Goal: Task Accomplishment & Management: Complete application form

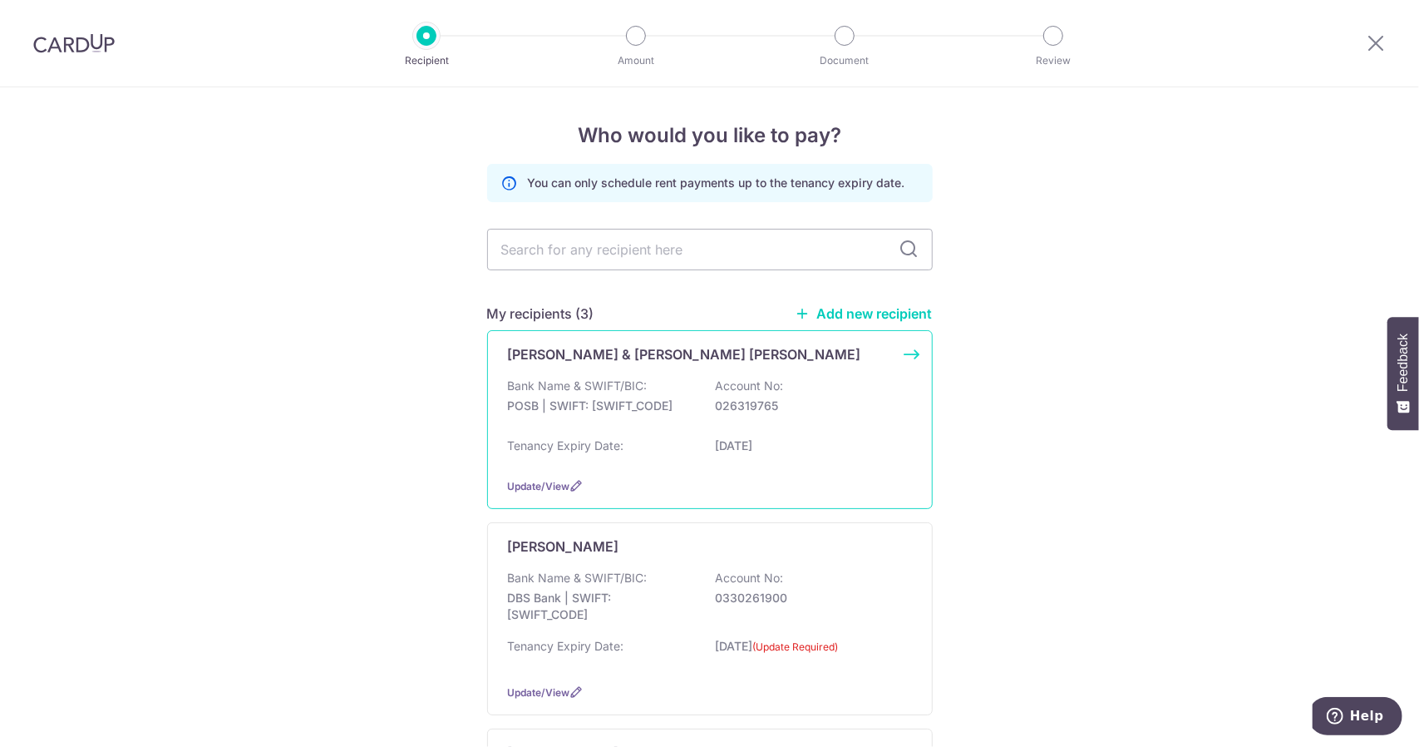
click at [826, 397] on div "Bank Name & SWIFT/BIC: POSB | SWIFT: [SWIFT_CODE] Account No: 026319765" at bounding box center [710, 403] width 404 height 53
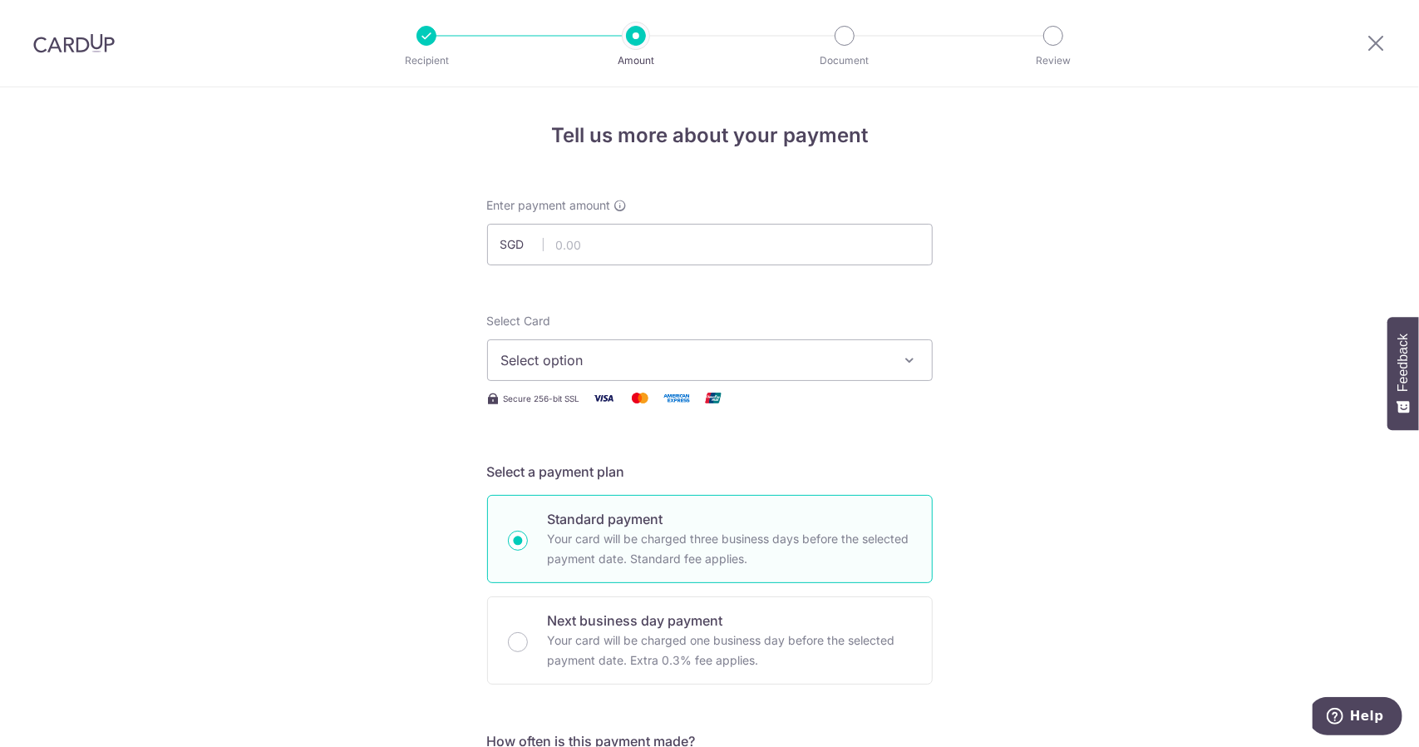
click at [763, 355] on span "Select option" at bounding box center [694, 360] width 387 height 20
click at [727, 259] on input "text" at bounding box center [710, 245] width 446 height 42
type input "3,300.00"
click at [871, 343] on button "Select option" at bounding box center [710, 360] width 446 height 42
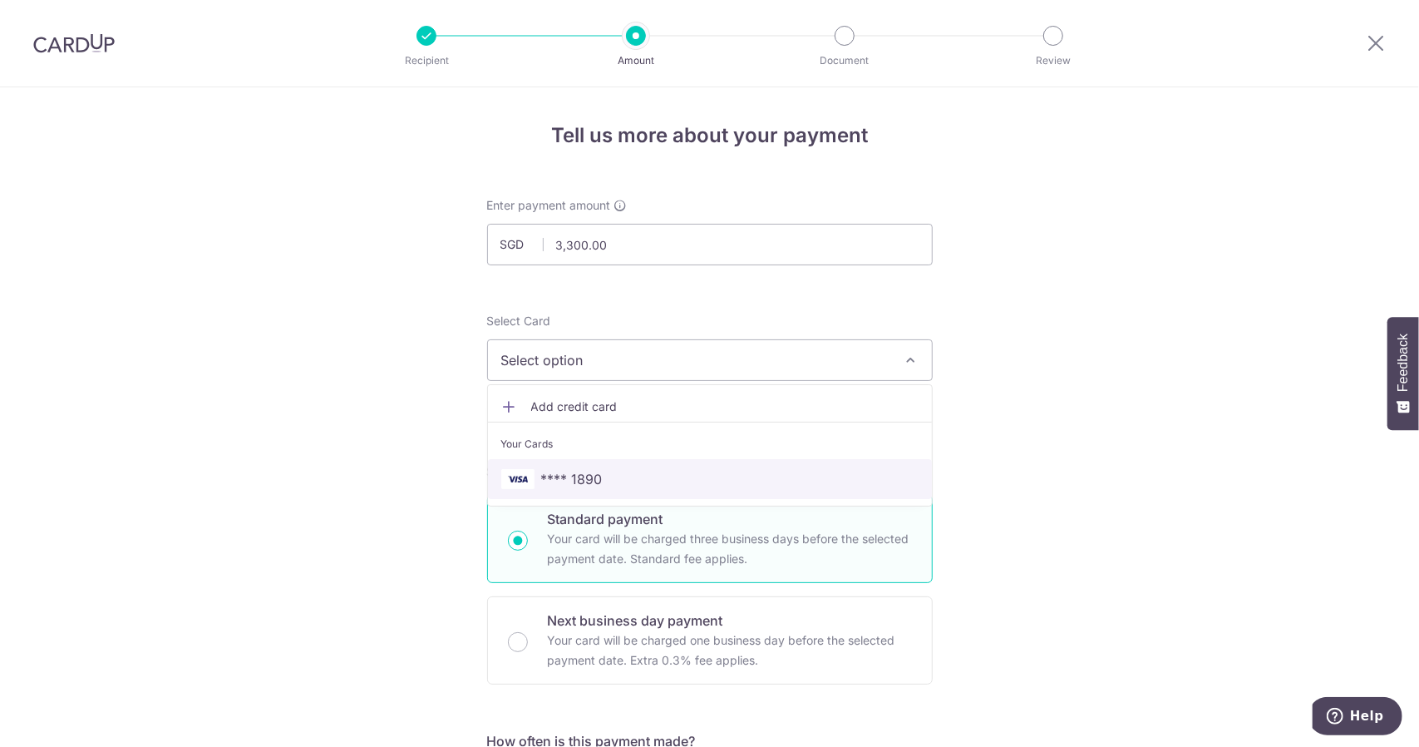
click at [743, 481] on span "**** 1890" at bounding box center [709, 479] width 417 height 20
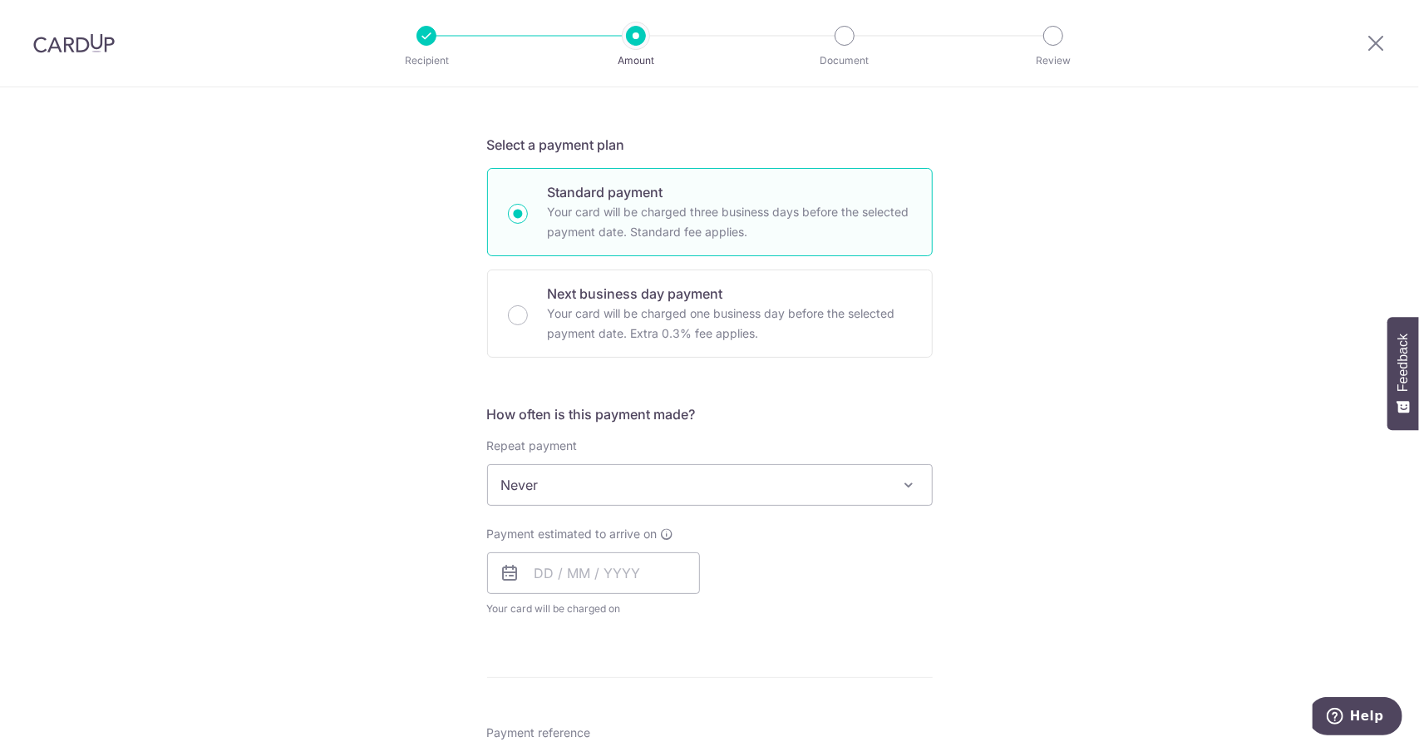
scroll to position [333, 0]
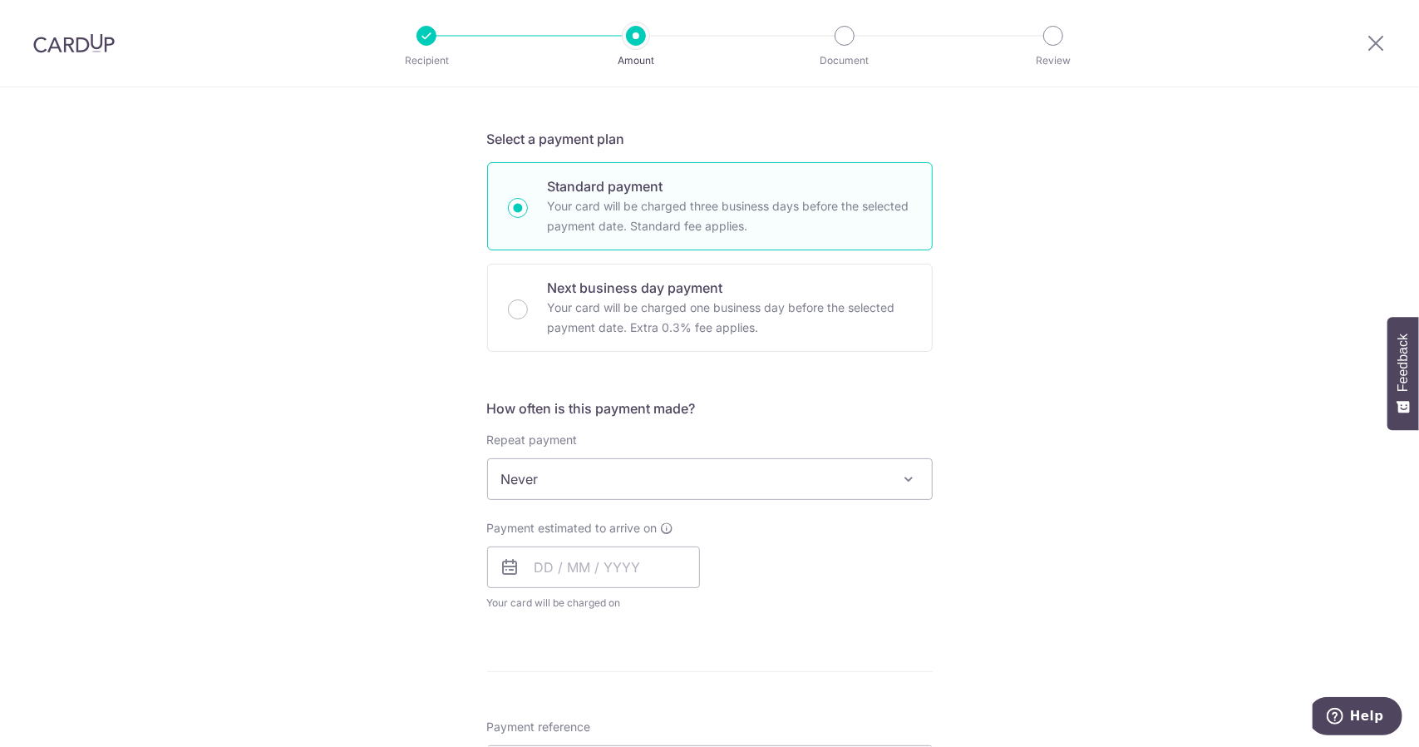
click at [714, 476] on span "Never" at bounding box center [710, 479] width 444 height 40
click at [652, 555] on input "text" at bounding box center [593, 567] width 213 height 42
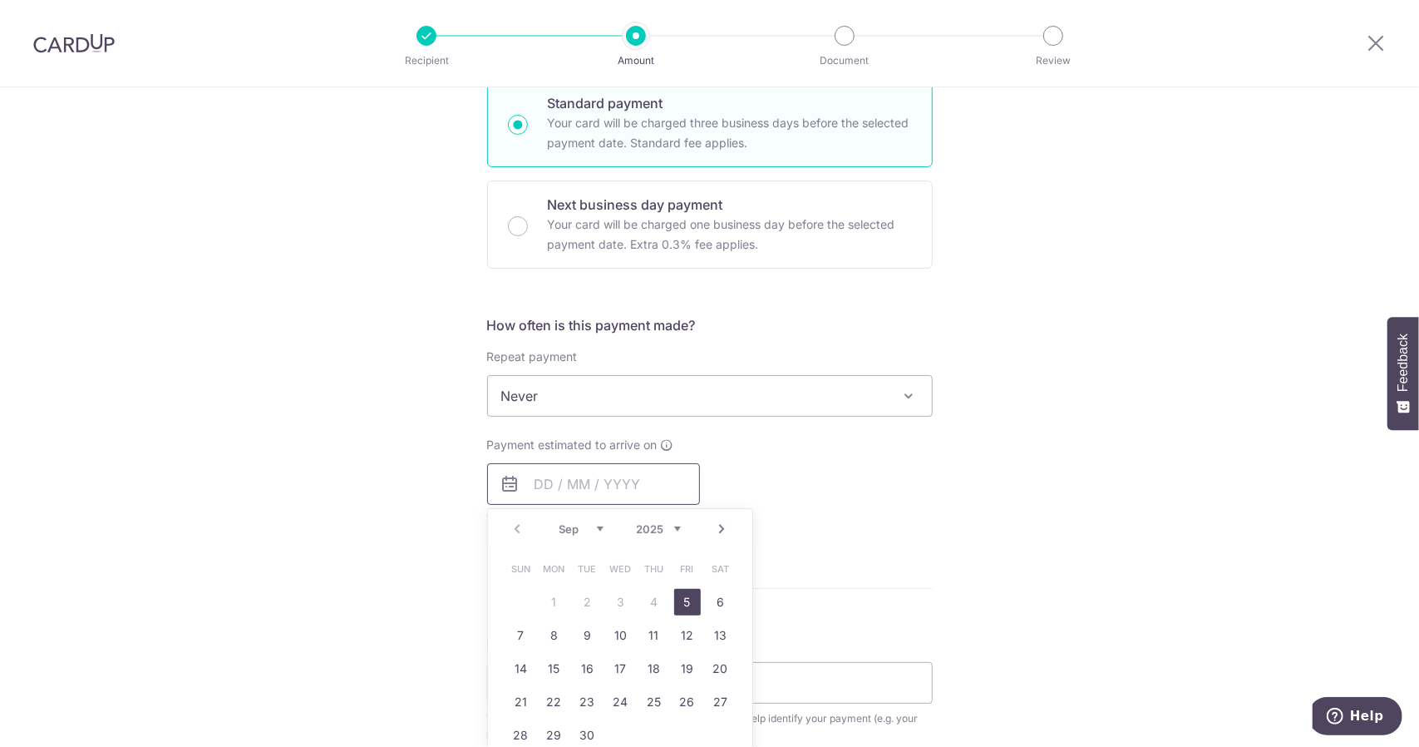
scroll to position [499, 0]
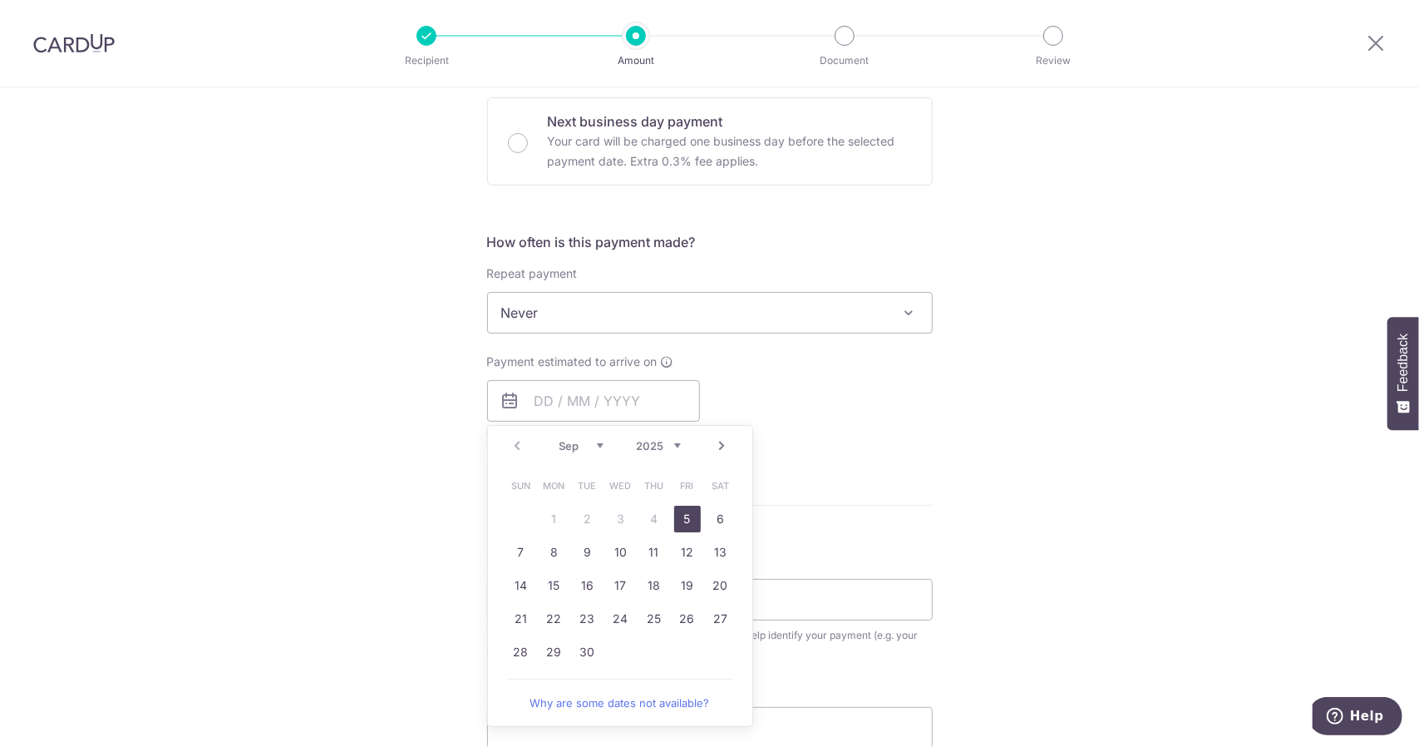
click at [693, 520] on link "5" at bounding box center [687, 519] width 27 height 27
type input "[DATE]"
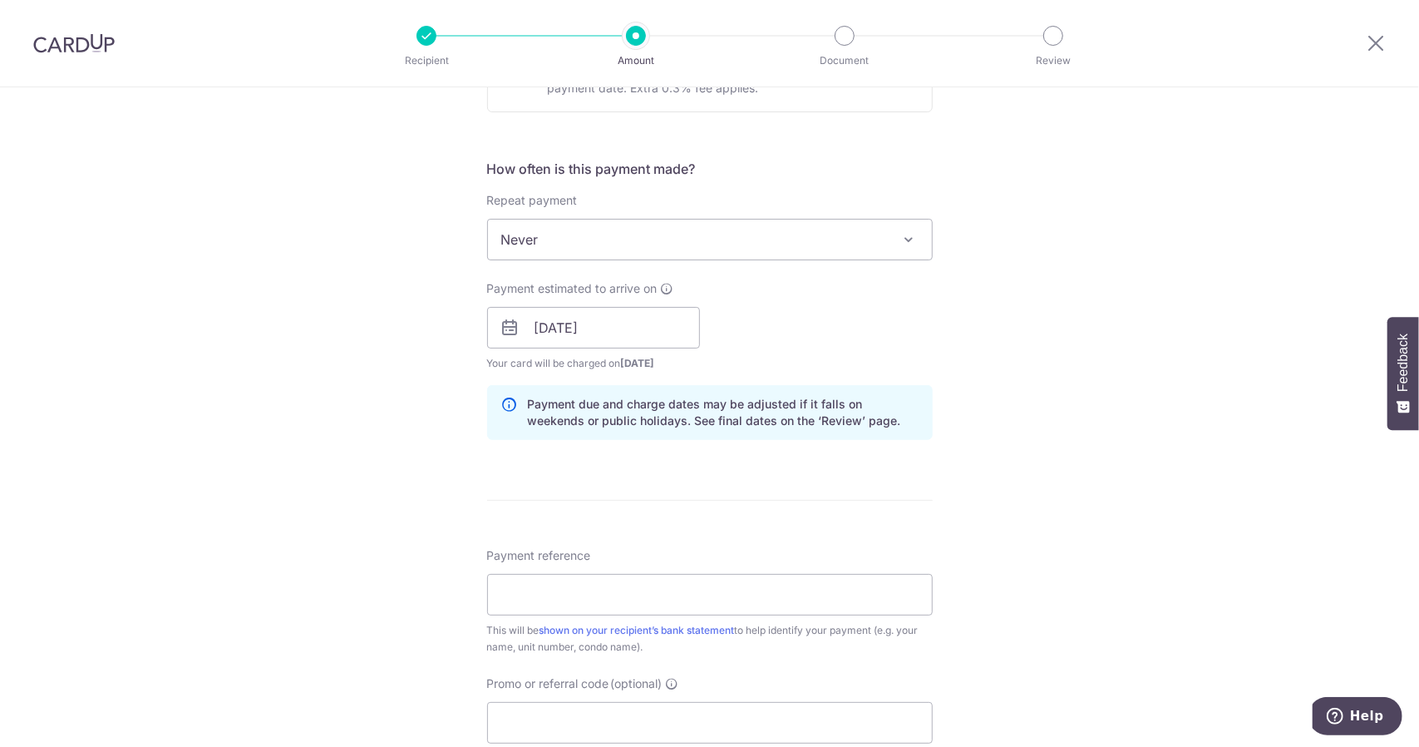
scroll to position [665, 0]
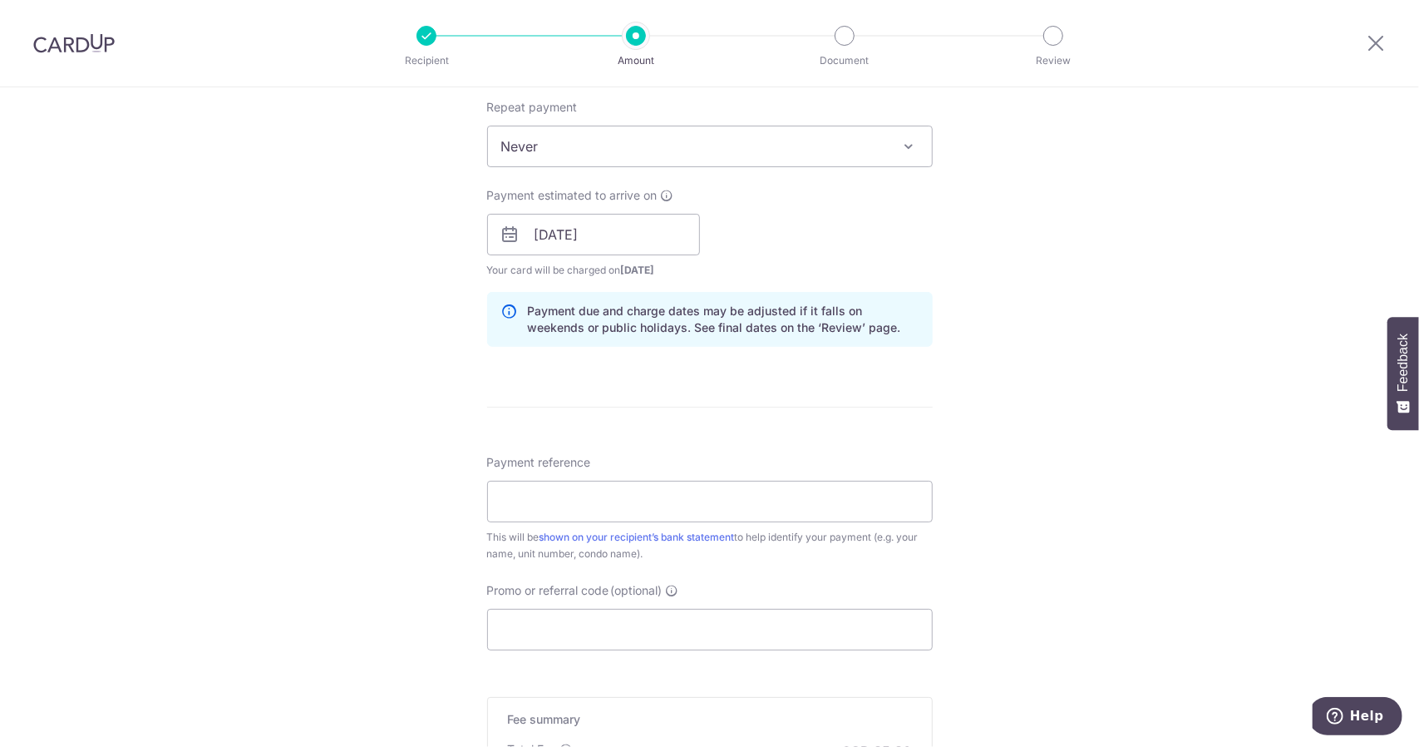
click at [654, 520] on div "Payment reference This will be shown on your recipient’s bank statement to help…" at bounding box center [710, 508] width 446 height 108
click at [649, 499] on input "Payment reference" at bounding box center [710, 502] width 446 height 42
type input "60 Treehouse #20-06 Rent"
click at [629, 625] on input "Promo or referral code (optional)" at bounding box center [710, 630] width 446 height 42
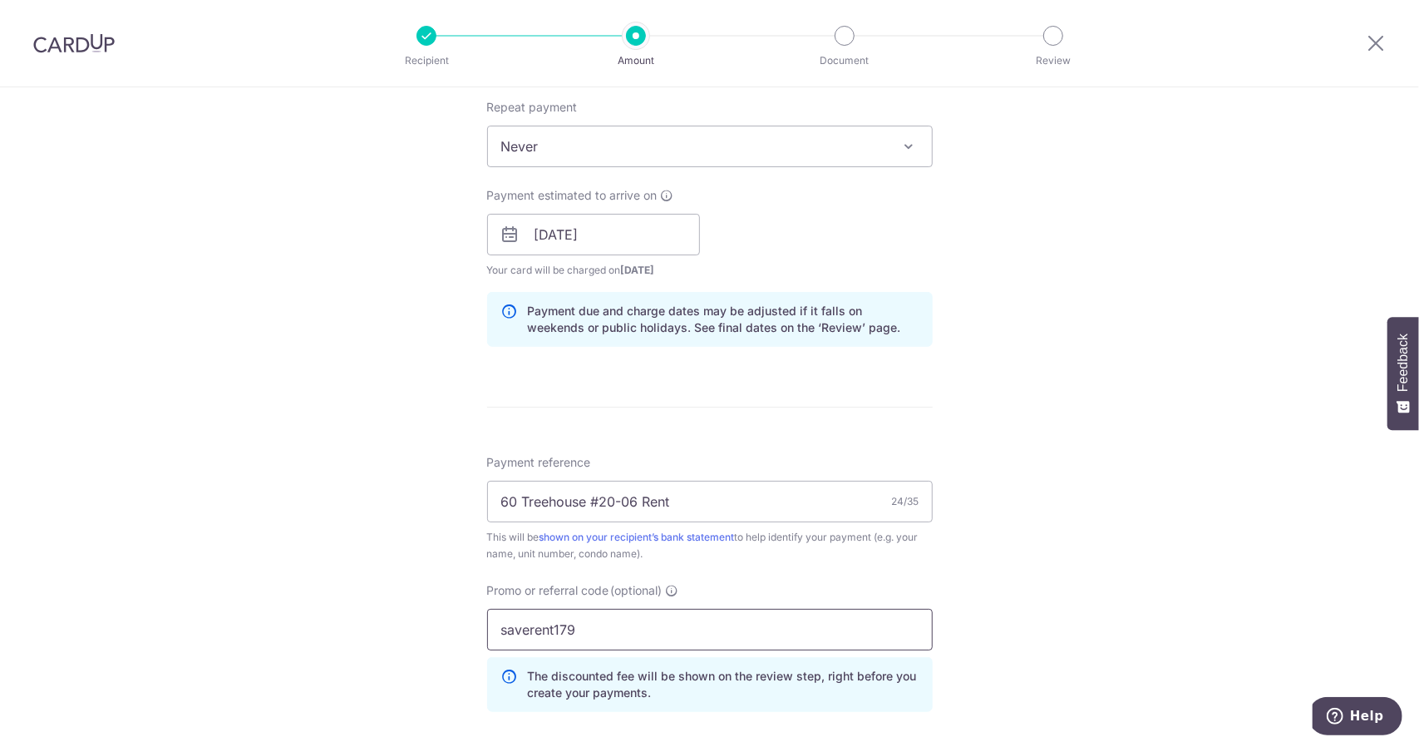
type input "saverent179"
click at [429, 524] on div "Tell us more about your payment Enter payment amount SGD 3,300.00 3300.00 Selec…" at bounding box center [709, 245] width 1419 height 1647
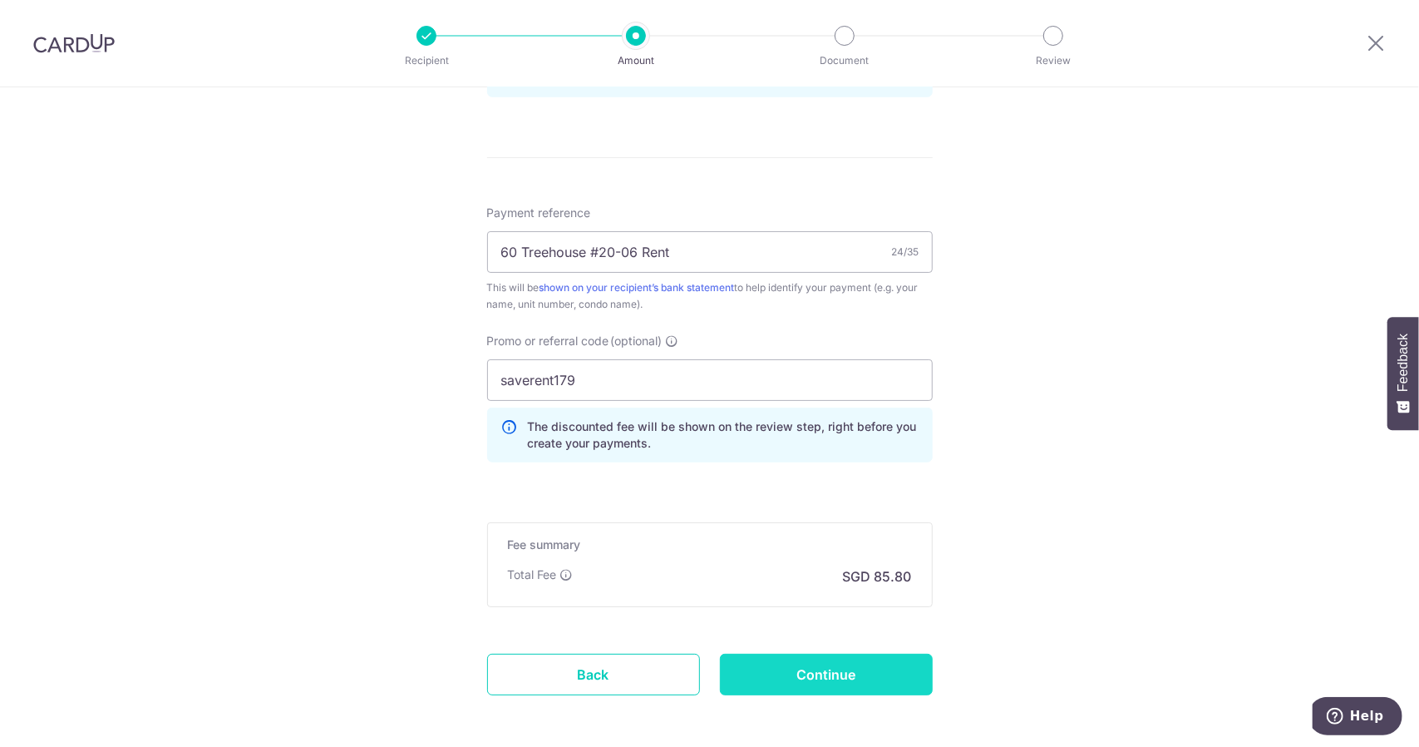
click at [756, 676] on input "Continue" at bounding box center [826, 675] width 213 height 42
type input "Create Schedule"
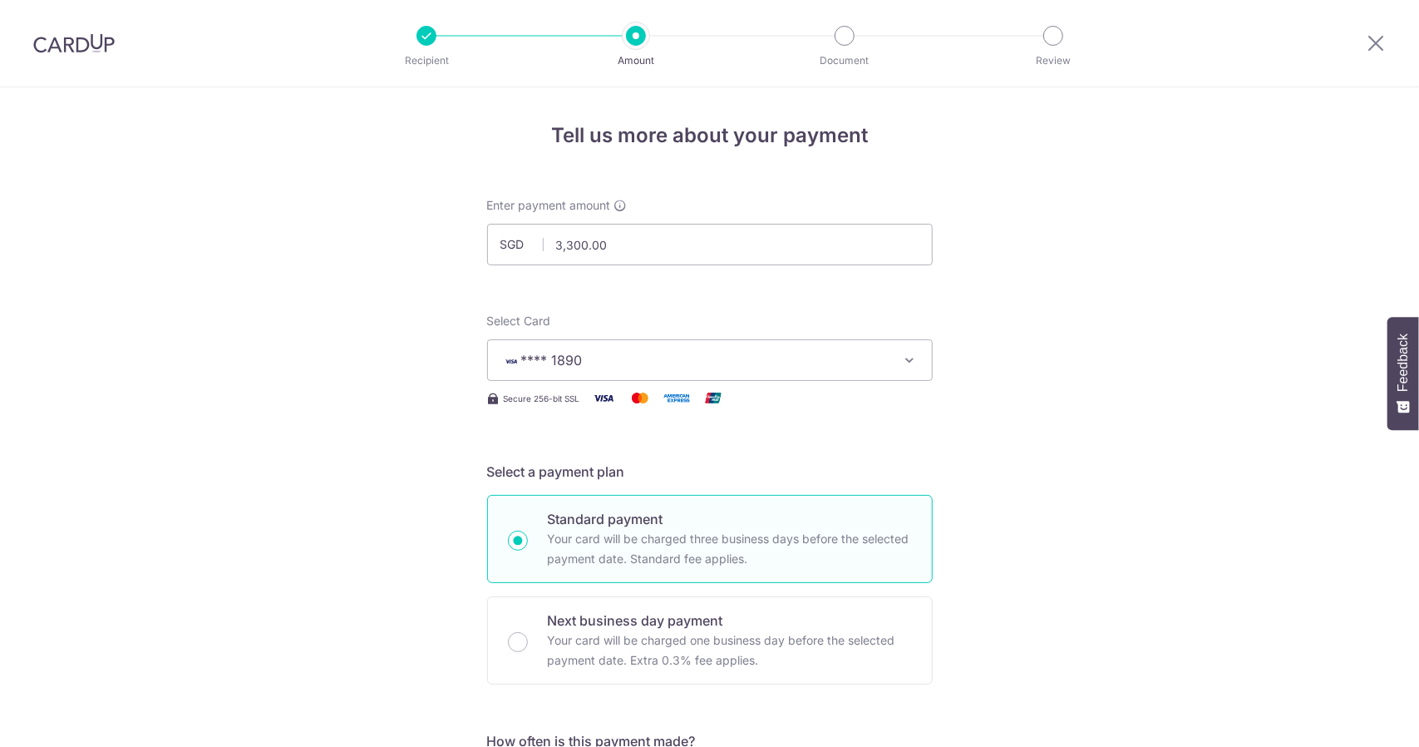
scroll to position [1006, 0]
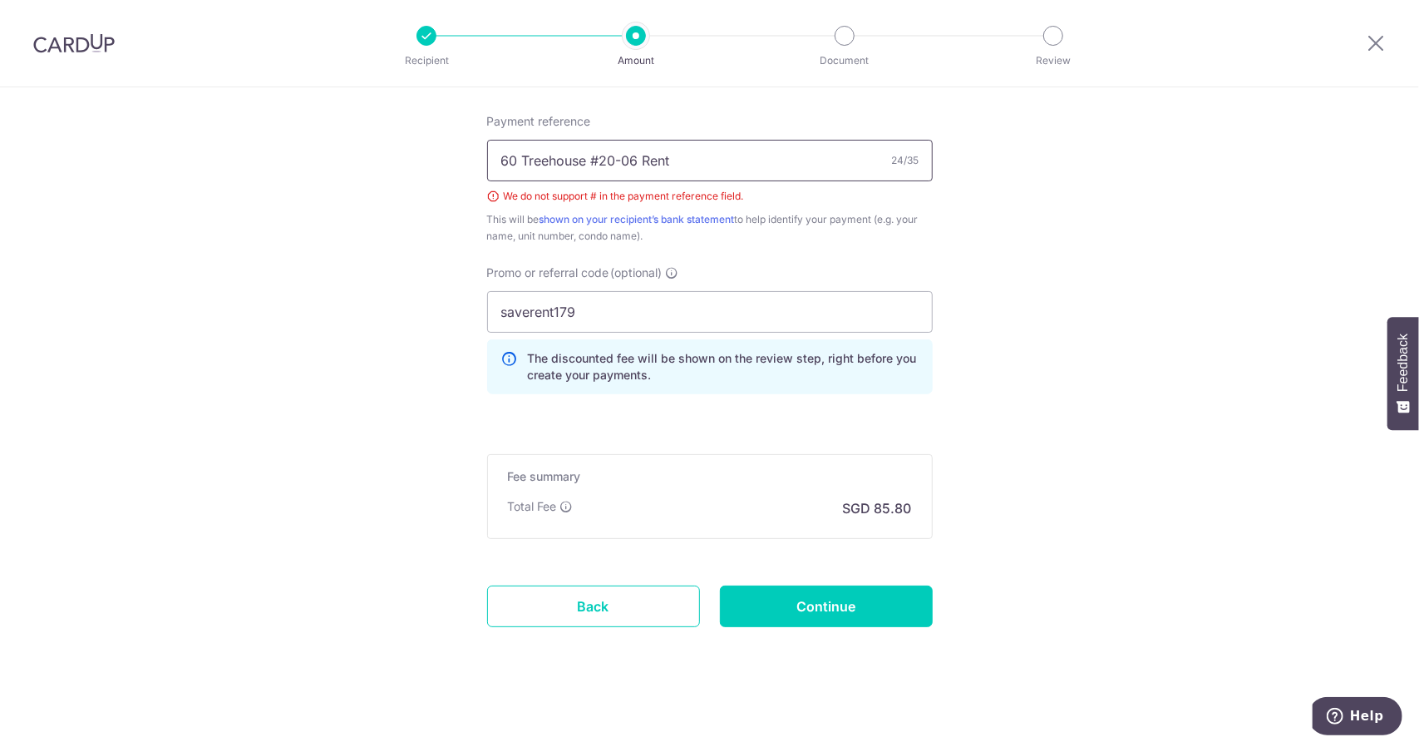
click at [595, 163] on input "60 Treehouse #20-06 Rent" at bounding box center [710, 161] width 446 height 42
type input "60 Treehouse 20-06 Rent"
click at [883, 601] on input "Continue" at bounding box center [826, 606] width 213 height 42
type input "Create Schedule"
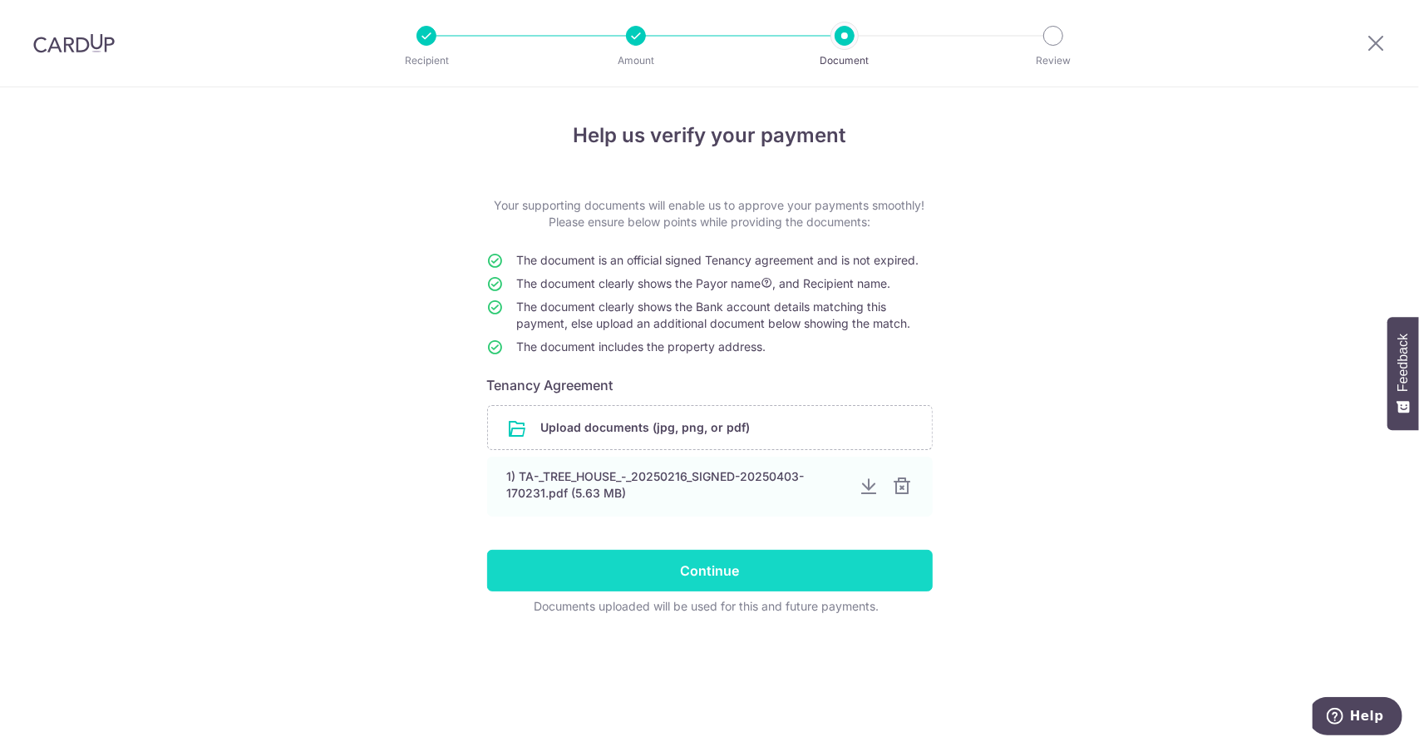
click at [723, 553] on input "Continue" at bounding box center [710, 571] width 446 height 42
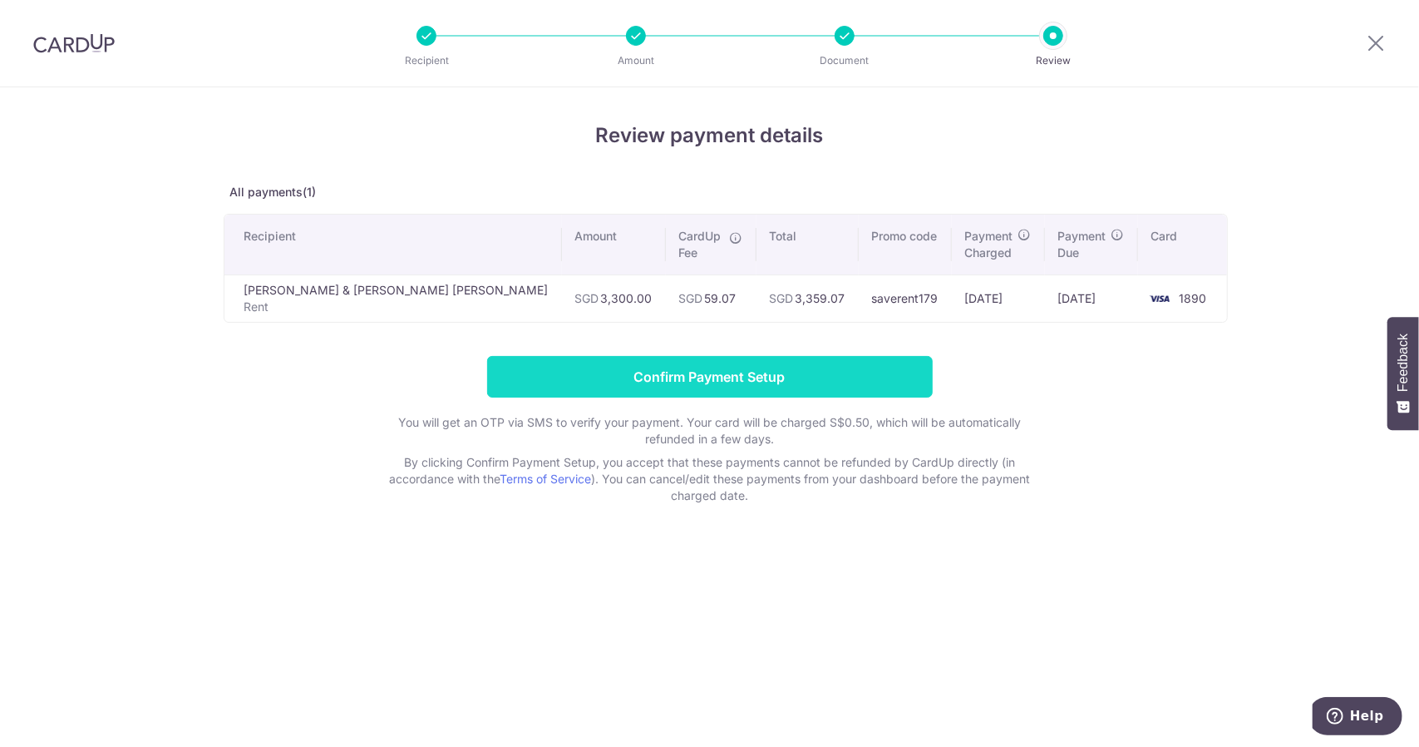
click at [677, 372] on input "Confirm Payment Setup" at bounding box center [710, 377] width 446 height 42
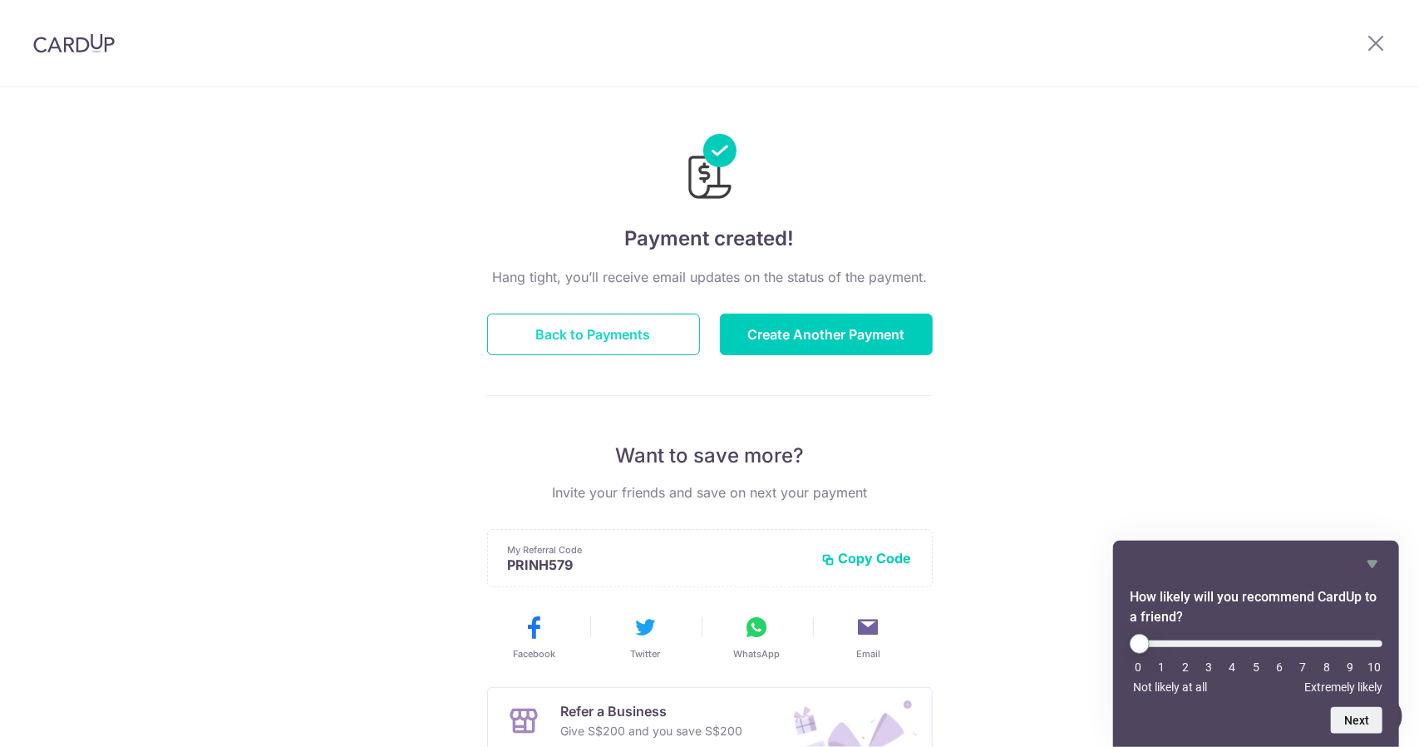
click at [662, 325] on button "Back to Payments" at bounding box center [593, 334] width 213 height 42
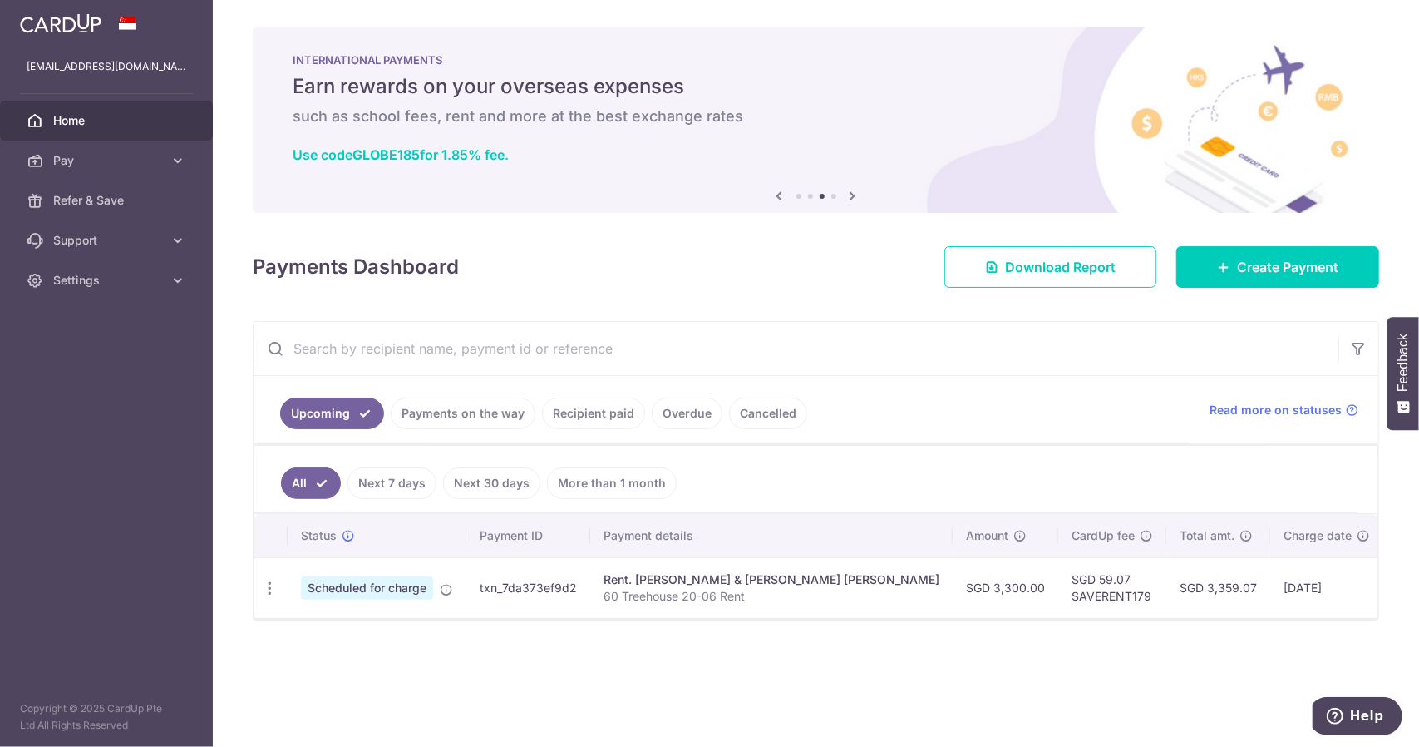
scroll to position [0, 88]
